Goal: Task Accomplishment & Management: Complete application form

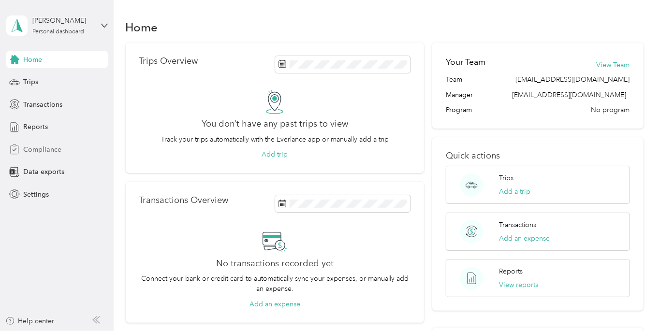
click at [36, 150] on span "Compliance" at bounding box center [42, 150] width 38 height 10
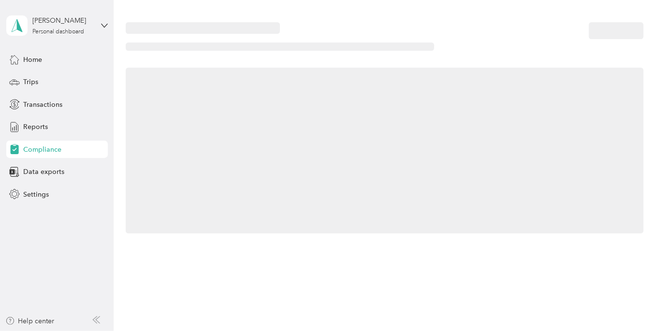
click at [37, 148] on span "Compliance" at bounding box center [42, 150] width 38 height 10
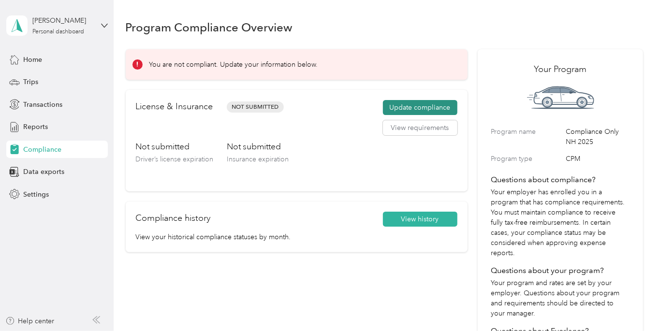
click at [430, 104] on button "Update compliance" at bounding box center [420, 107] width 74 height 15
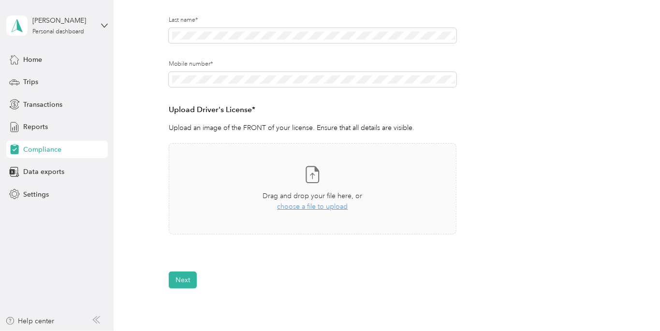
scroll to position [177, 0]
click at [315, 209] on div "Drag and drop your file here, or choose a file to upload" at bounding box center [313, 200] width 100 height 21
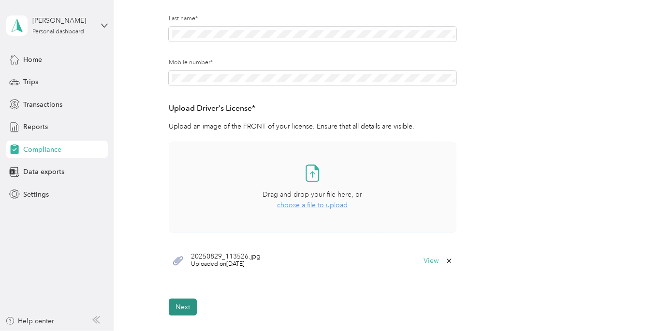
click at [183, 307] on button "Next" at bounding box center [183, 307] width 28 height 17
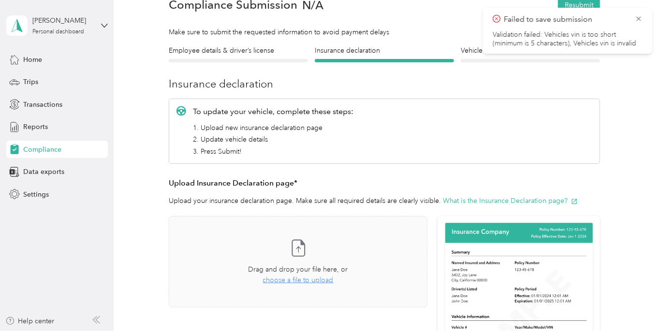
scroll to position [48, 0]
click at [639, 18] on icon at bounding box center [639, 18] width 4 height 4
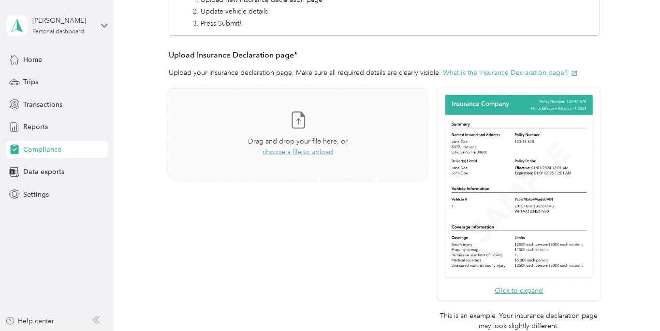
scroll to position [183, 0]
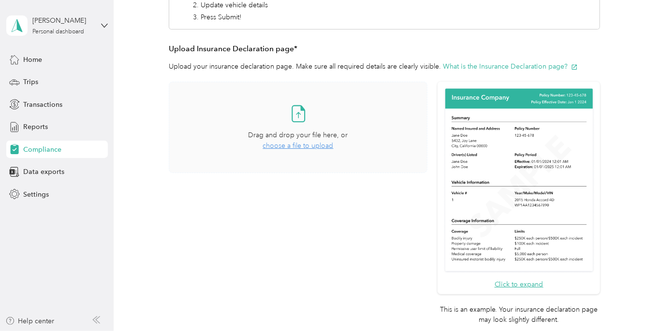
click at [306, 146] on span "choose a file to upload" at bounding box center [298, 146] width 71 height 8
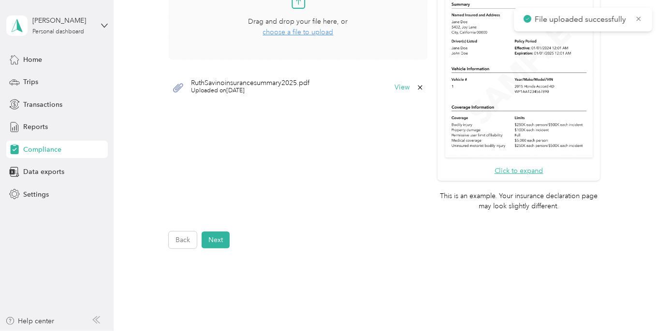
scroll to position [308, 0]
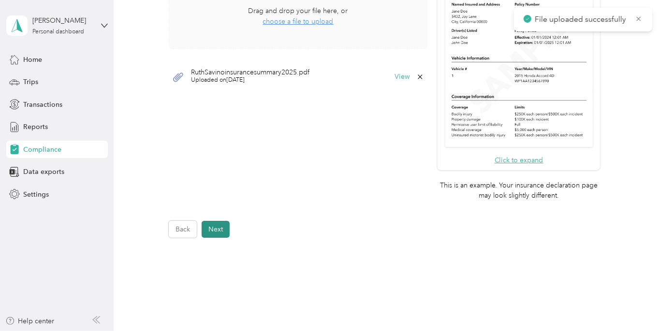
click at [220, 226] on button "Next" at bounding box center [216, 229] width 28 height 17
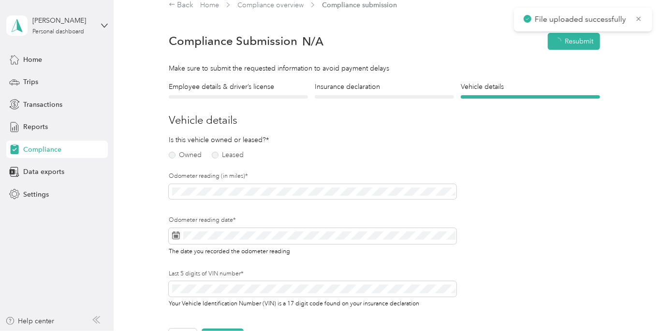
scroll to position [12, 0]
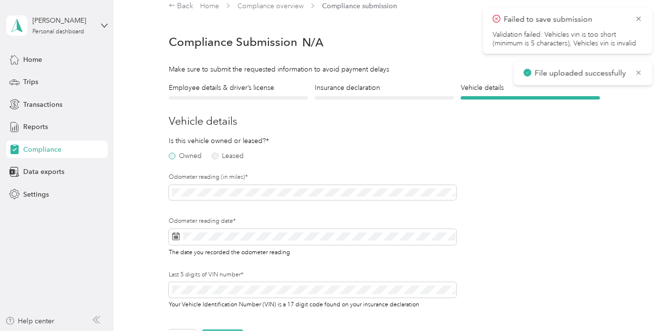
click at [173, 154] on label "Owned" at bounding box center [185, 156] width 33 height 7
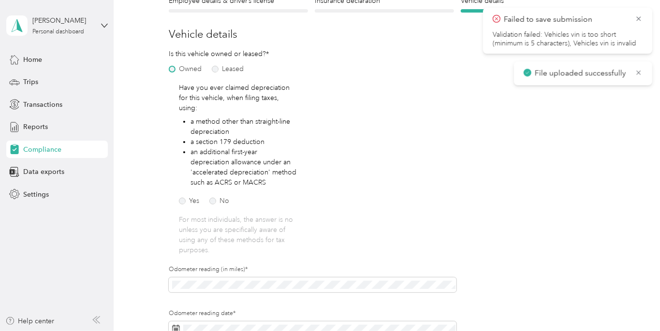
scroll to position [100, 0]
click at [213, 197] on label "No" at bounding box center [219, 200] width 20 height 7
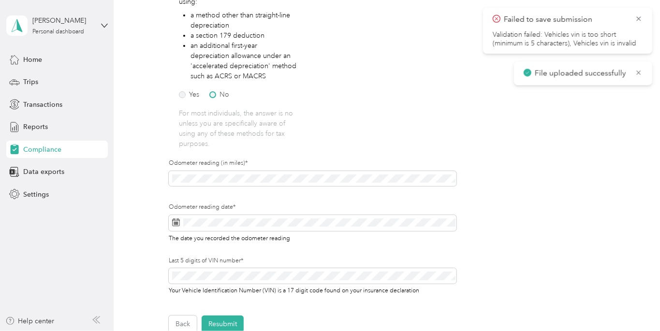
scroll to position [216, 0]
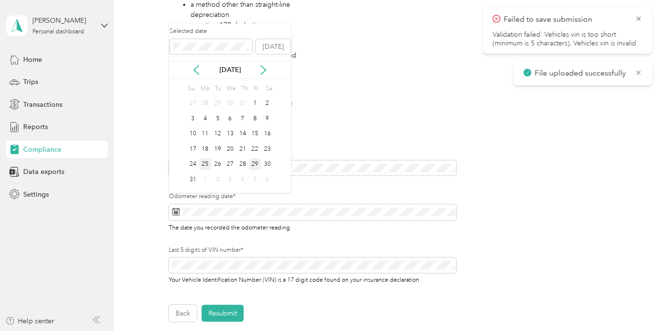
click at [205, 162] on div "25" at bounding box center [205, 165] width 13 height 12
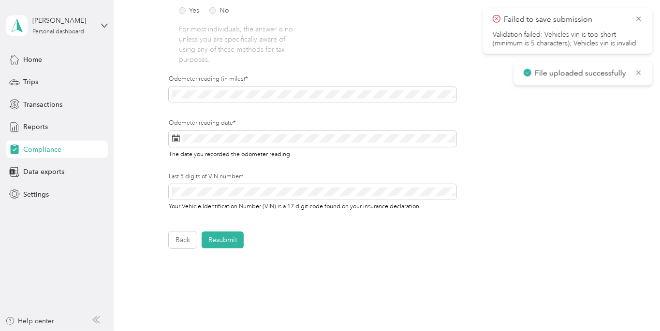
scroll to position [291, 0]
click at [229, 235] on button "Resubmit" at bounding box center [223, 238] width 42 height 17
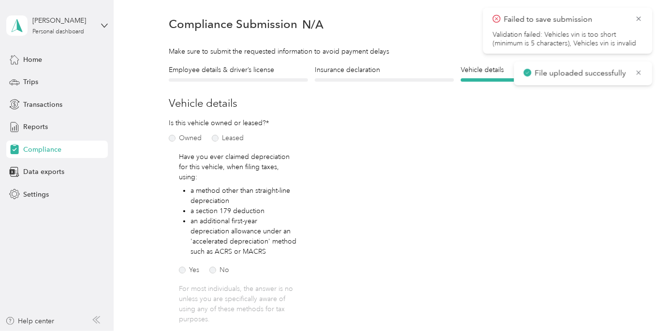
scroll to position [12, 0]
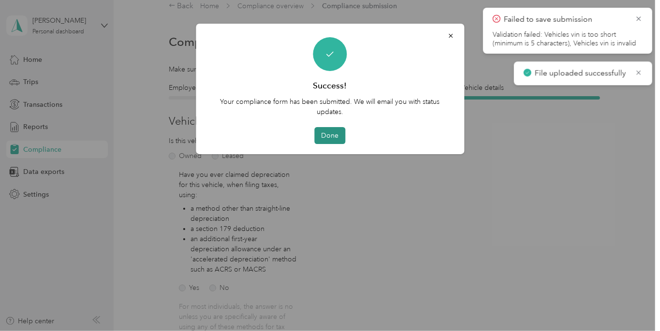
click at [335, 138] on button "Done" at bounding box center [330, 135] width 31 height 17
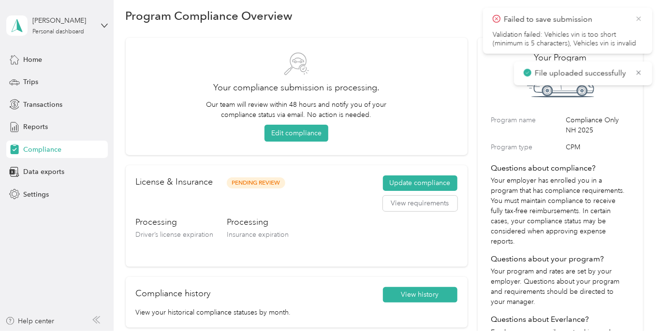
click at [642, 20] on icon at bounding box center [639, 19] width 8 height 9
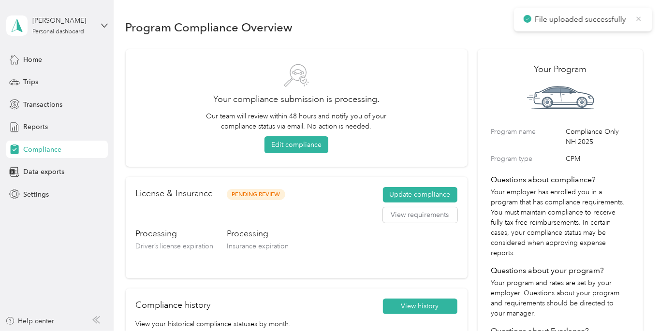
click at [640, 21] on icon at bounding box center [639, 19] width 8 height 9
click at [33, 60] on span "Home" at bounding box center [32, 60] width 19 height 10
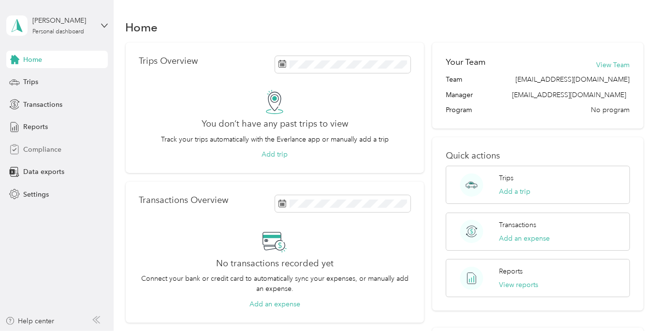
click at [57, 150] on span "Compliance" at bounding box center [42, 150] width 38 height 10
